Goal: Task Accomplishment & Management: Complete application form

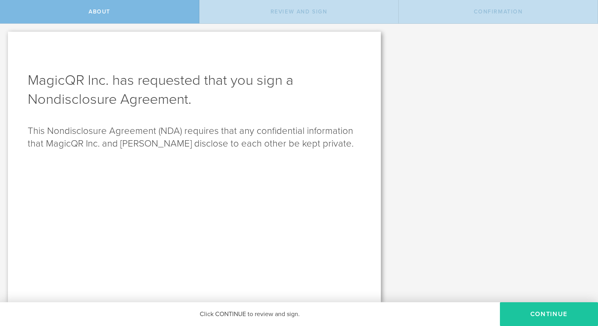
click at [215, 303] on button "Continue" at bounding box center [549, 314] width 98 height 24
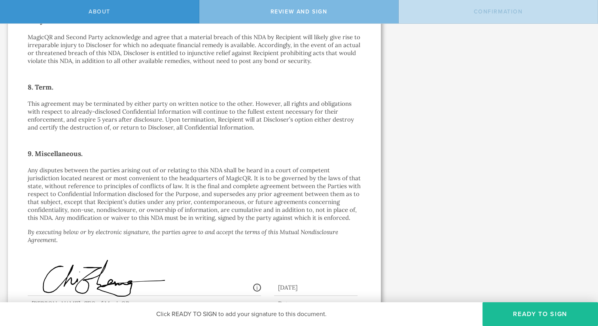
scroll to position [641, 0]
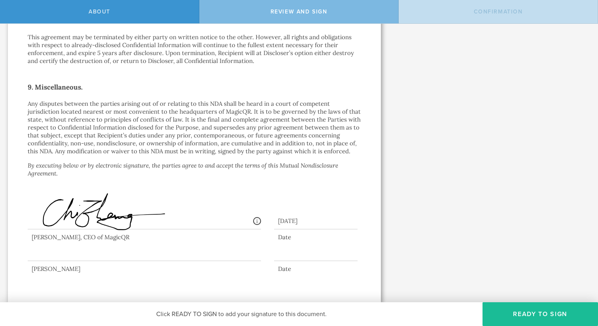
click at [77, 256] on div at bounding box center [145, 245] width 234 height 32
click at [215, 303] on button "Ready to Sign" at bounding box center [541, 314] width 116 height 24
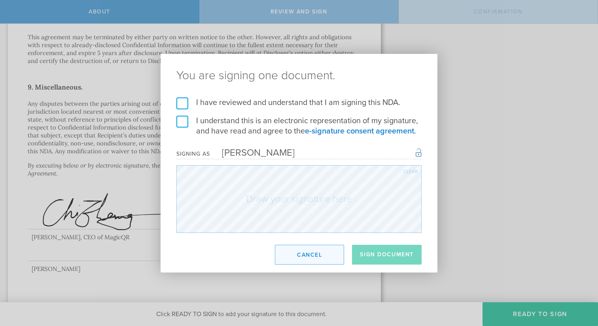
click at [215, 251] on button "Cancel" at bounding box center [309, 255] width 69 height 20
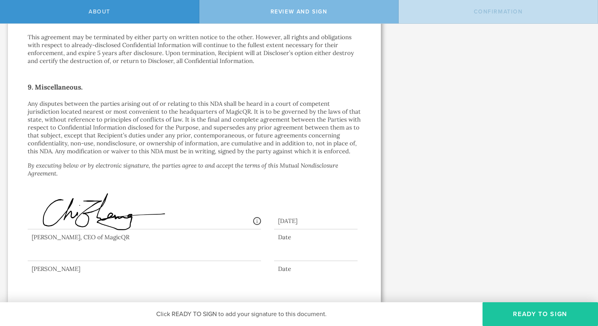
click at [215, 303] on button "Ready to Sign" at bounding box center [541, 314] width 116 height 24
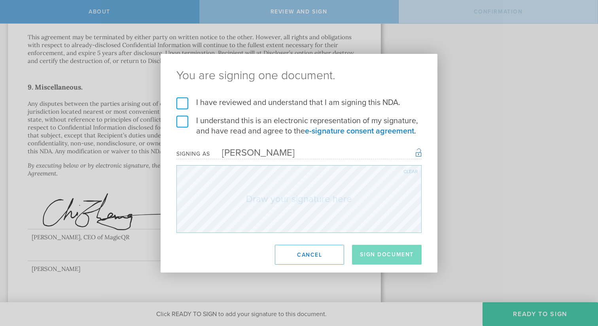
click at [178, 95] on h2 "You are signing one document." at bounding box center [299, 76] width 277 height 44
click at [178, 104] on label "I have reviewed and understand that I am signing this NDA." at bounding box center [299, 102] width 245 height 10
click at [0, 0] on input "I have reviewed and understand that I am signing this NDA." at bounding box center [0, 0] width 0 height 0
click at [180, 121] on label "I understand this is an electronic representation of my signature, and have rea…" at bounding box center [299, 126] width 245 height 21
click at [0, 0] on input "I understand this is an electronic representation of my signature, and have rea…" at bounding box center [0, 0] width 0 height 0
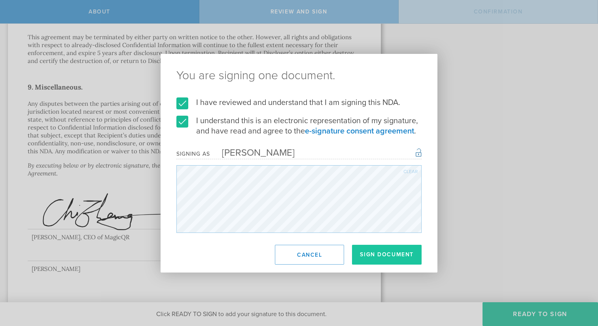
click at [215, 251] on button "Sign Document" at bounding box center [387, 255] width 70 height 20
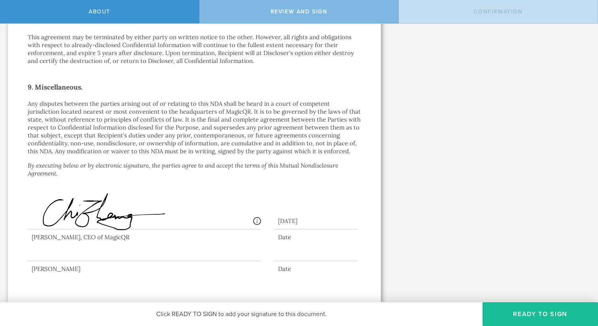
scroll to position [0, 0]
